Goal: Task Accomplishment & Management: Manage account settings

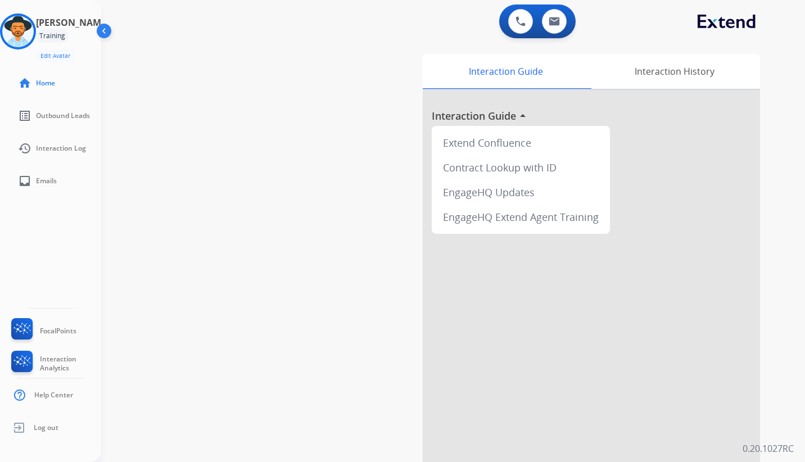
click at [103, 32] on img at bounding box center [104, 32] width 21 height 21
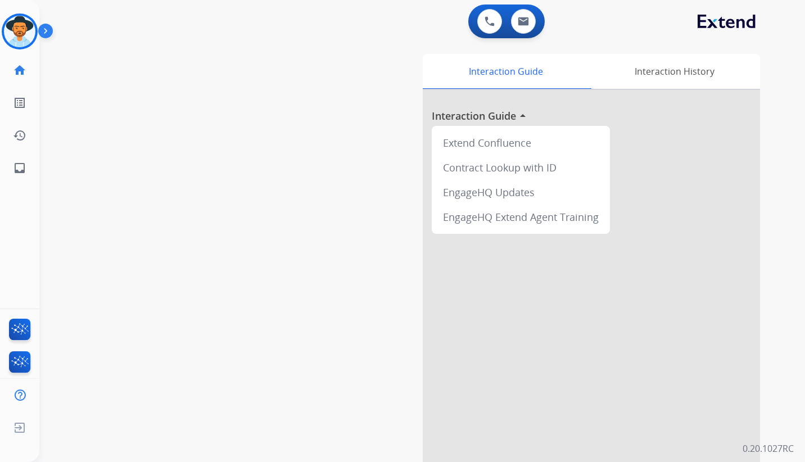
click at [44, 31] on img at bounding box center [47, 32] width 19 height 21
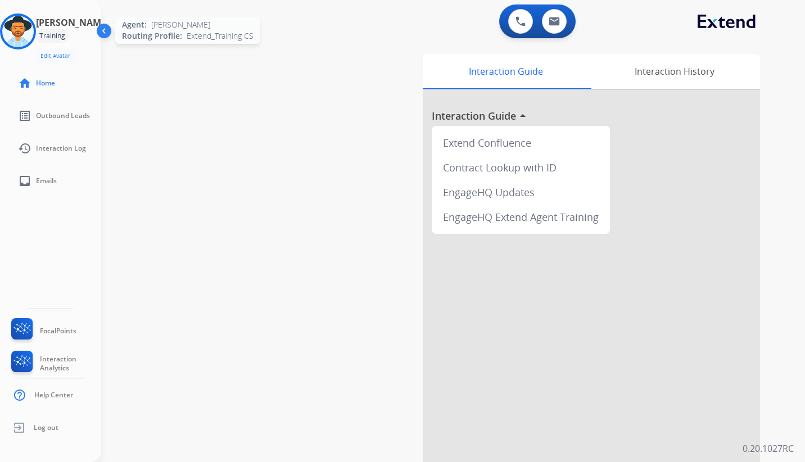
click at [16, 30] on img at bounding box center [17, 31] width 31 height 31
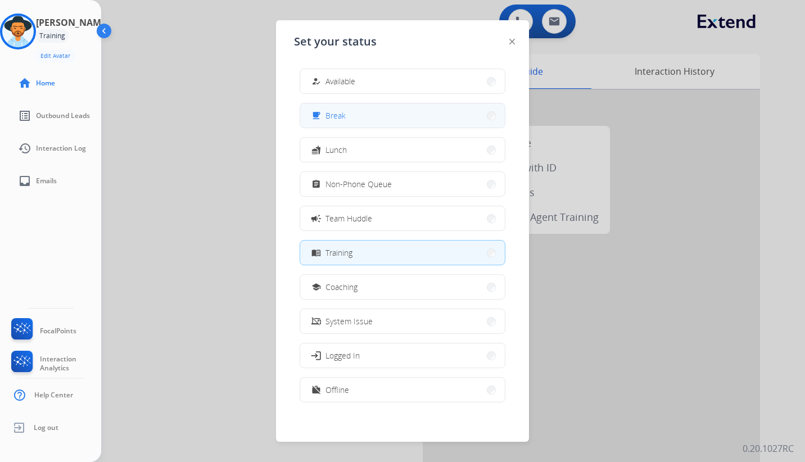
click at [381, 118] on button "free_breakfast Break" at bounding box center [402, 115] width 205 height 24
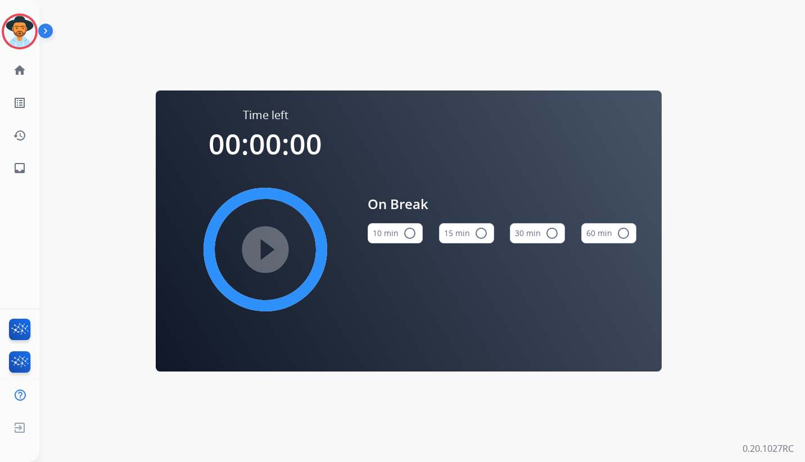
click at [45, 28] on img at bounding box center [47, 32] width 19 height 21
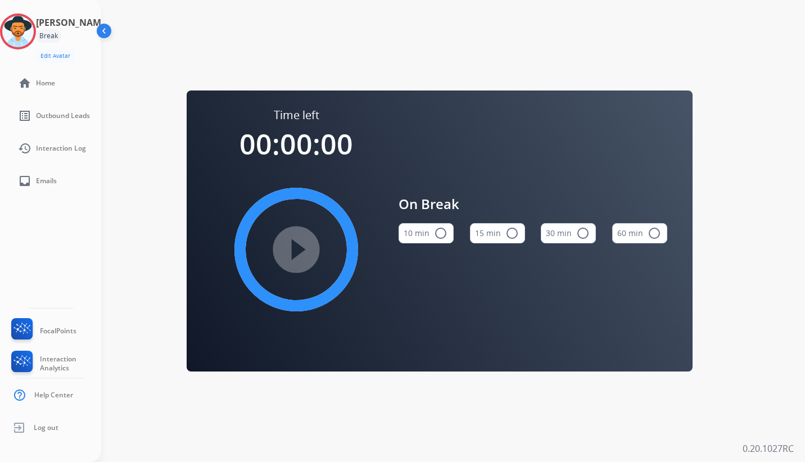
click at [61, 34] on div "Break" at bounding box center [48, 35] width 25 height 13
click at [26, 31] on img at bounding box center [17, 31] width 31 height 31
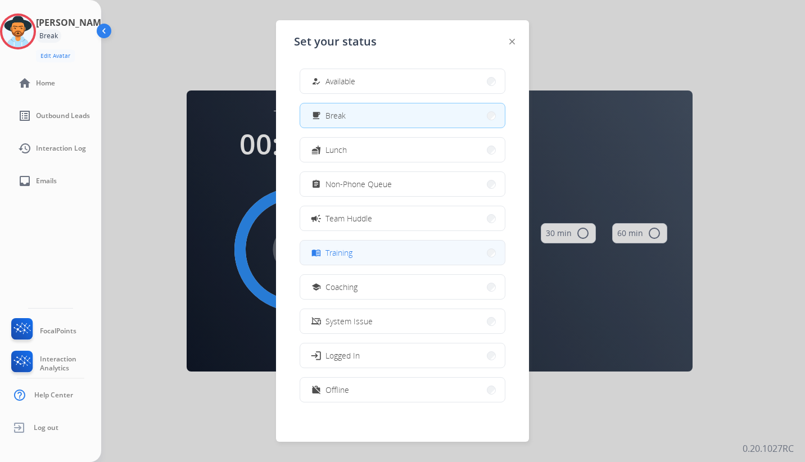
click at [406, 256] on button "menu_book Training" at bounding box center [402, 253] width 205 height 24
